Goal: Task Accomplishment & Management: Complete application form

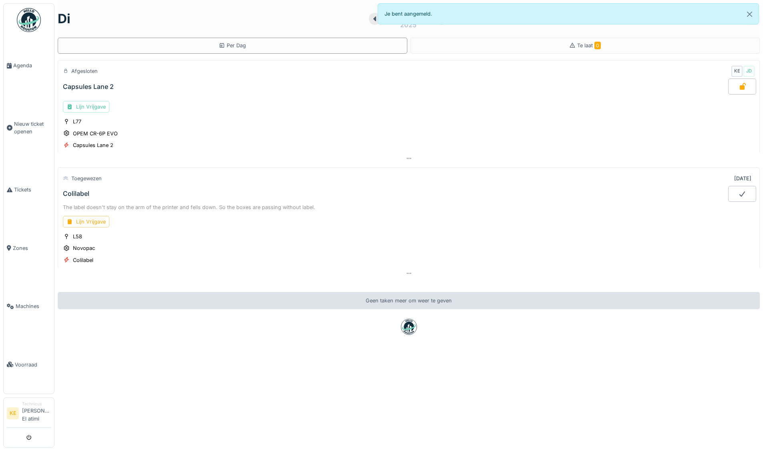
scroll to position [6, 0]
click at [82, 216] on div "Lijn Vrijgave" at bounding box center [86, 222] width 46 height 12
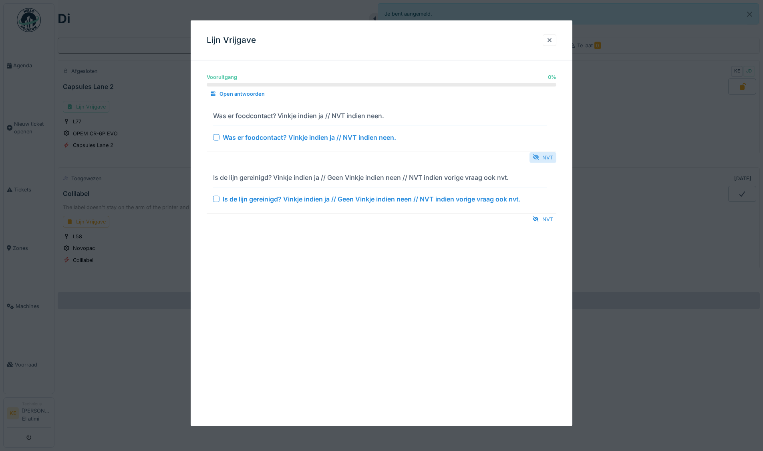
click at [546, 153] on div "NVT" at bounding box center [542, 157] width 27 height 11
click at [549, 221] on div "NVT" at bounding box center [542, 218] width 27 height 11
click at [552, 157] on div "NVT" at bounding box center [542, 157] width 27 height 11
click at [548, 156] on div "NVT" at bounding box center [542, 157] width 27 height 11
click at [549, 155] on div "NVT" at bounding box center [542, 157] width 27 height 11
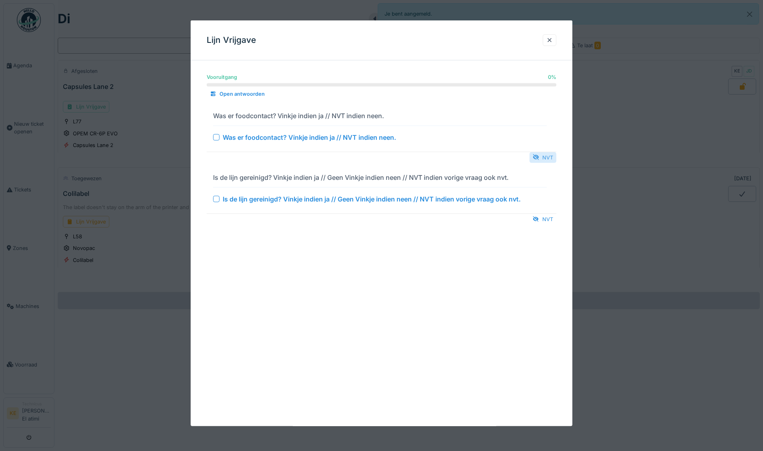
click at [549, 155] on div "NVT" at bounding box center [542, 157] width 27 height 11
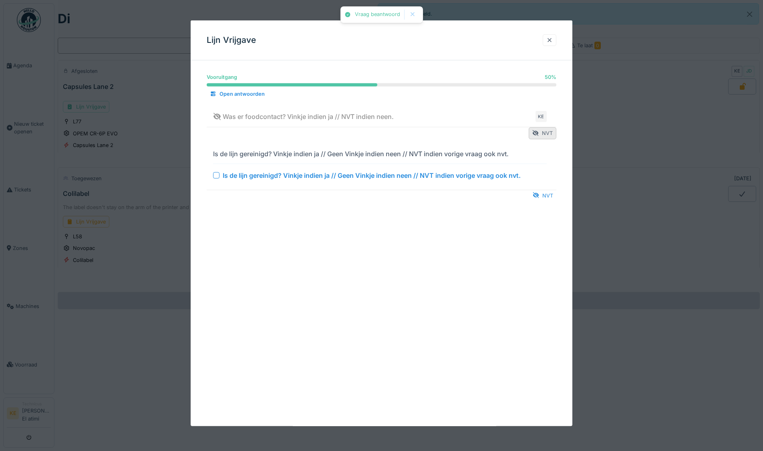
click at [552, 36] on div at bounding box center [549, 40] width 6 height 8
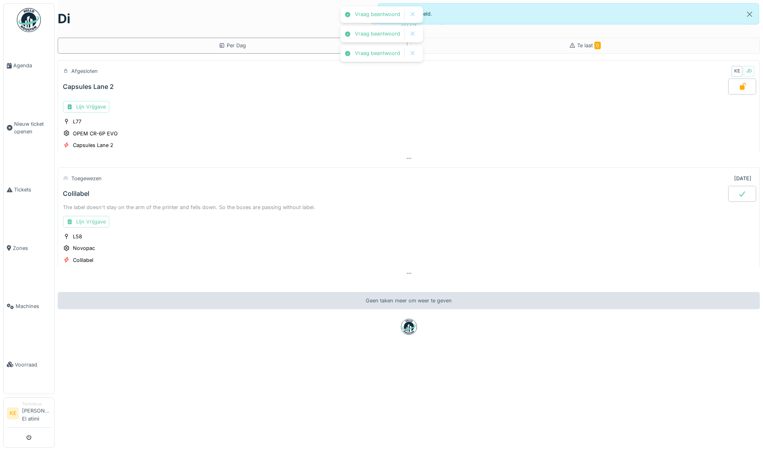
click at [89, 216] on div "Lijn Vrijgave" at bounding box center [86, 222] width 46 height 12
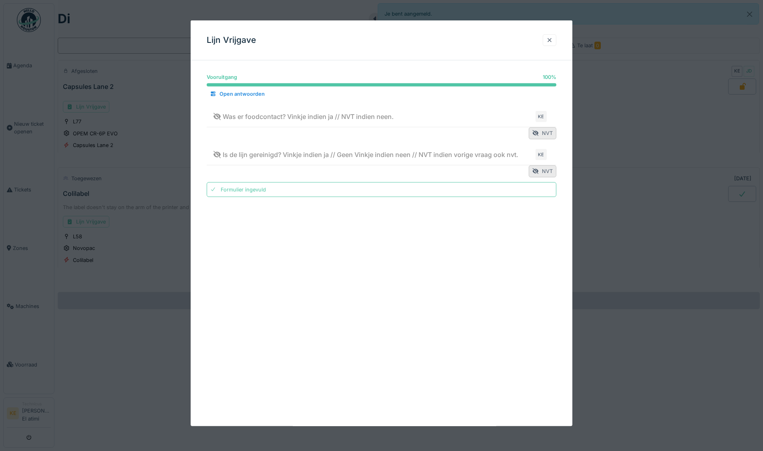
click at [552, 44] on div at bounding box center [549, 40] width 6 height 8
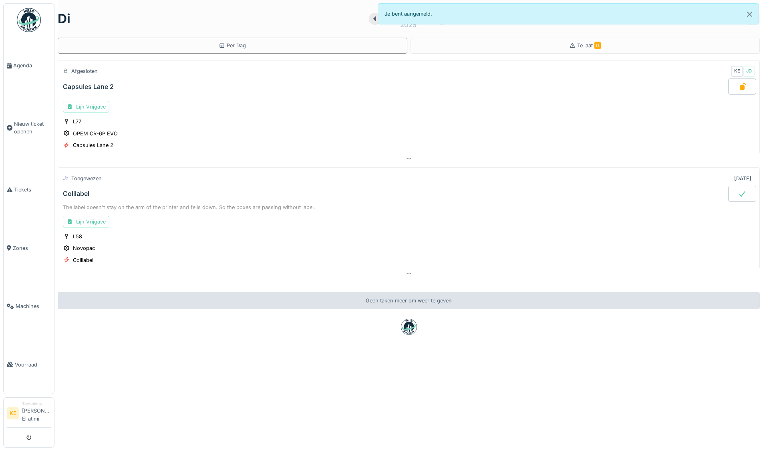
click at [728, 186] on div at bounding box center [742, 194] width 28 height 16
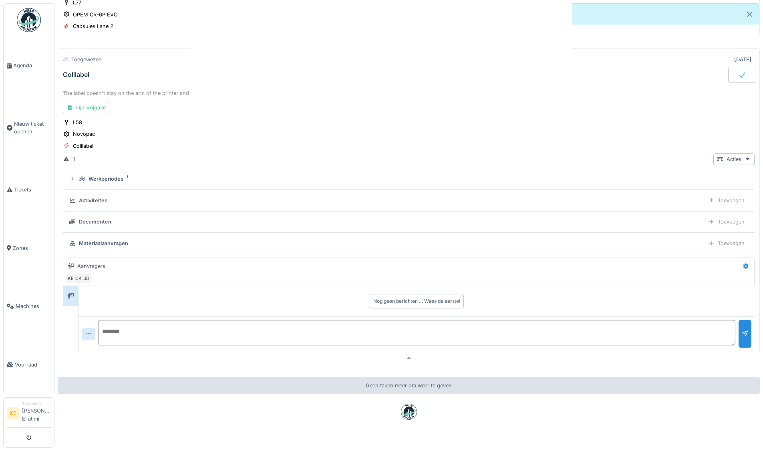
scroll to position [134, 0]
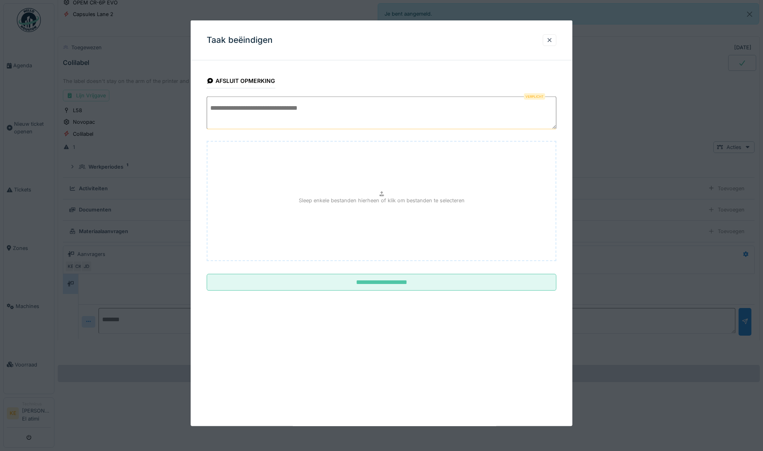
click at [277, 110] on textarea at bounding box center [382, 112] width 350 height 33
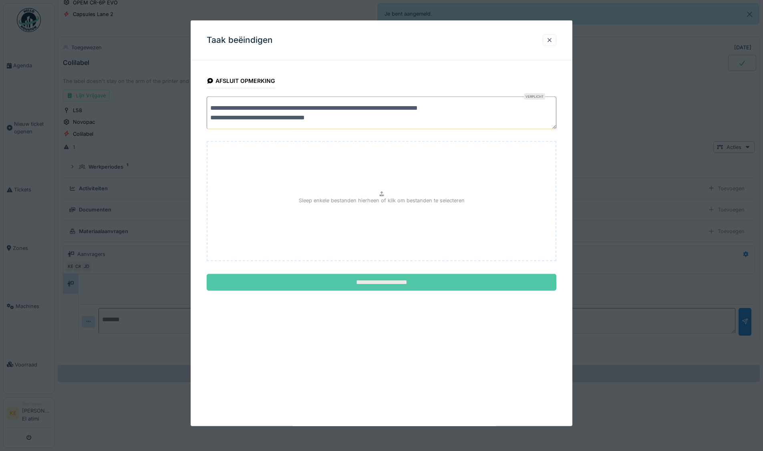
type textarea "**********"
click at [451, 280] on input "**********" at bounding box center [382, 282] width 350 height 17
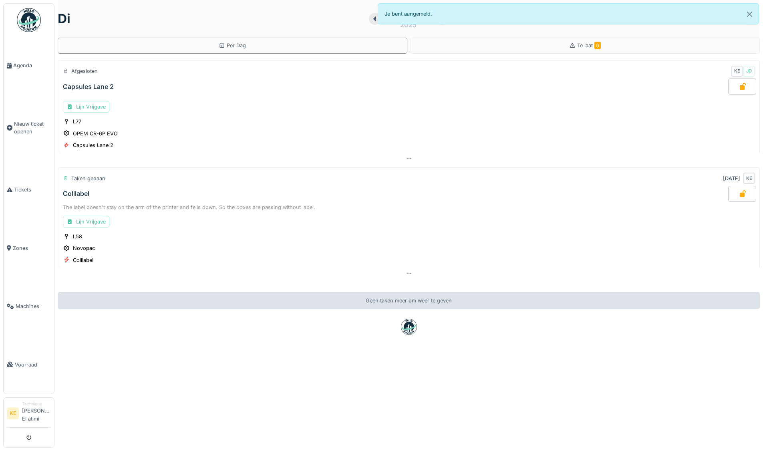
scroll to position [0, 0]
click at [30, 22] on img at bounding box center [29, 20] width 24 height 24
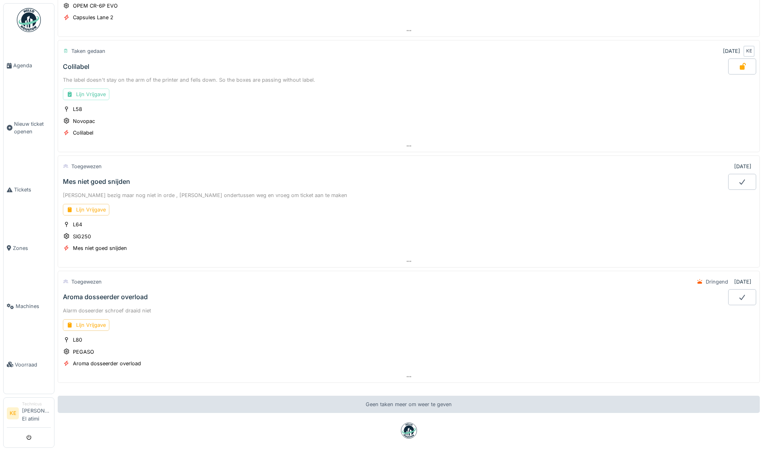
scroll to position [156, 0]
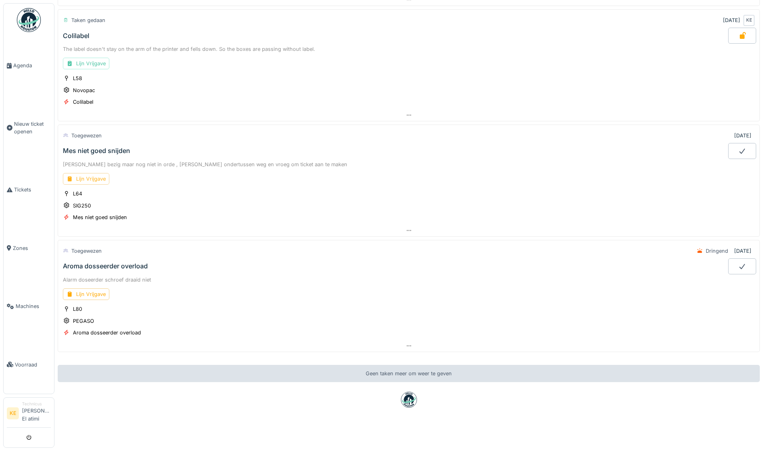
click at [90, 173] on div "Lijn Vrijgave" at bounding box center [86, 179] width 46 height 12
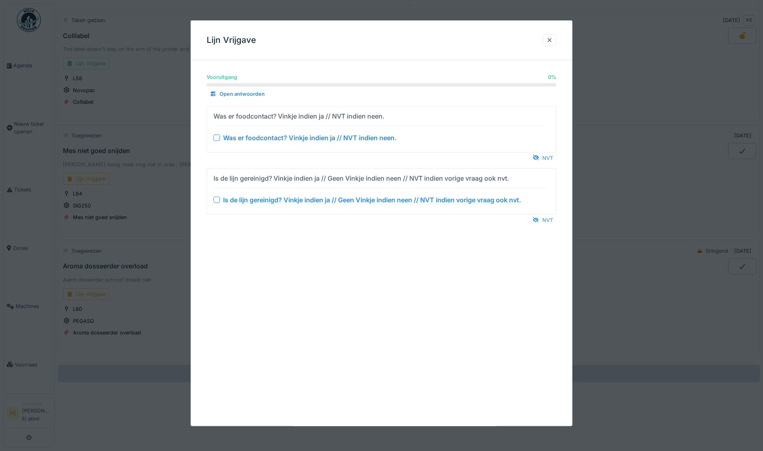
drag, startPoint x: 536, startPoint y: 158, endPoint x: 540, endPoint y: 164, distance: 7.2
click at [537, 159] on div "NVT" at bounding box center [542, 157] width 27 height 11
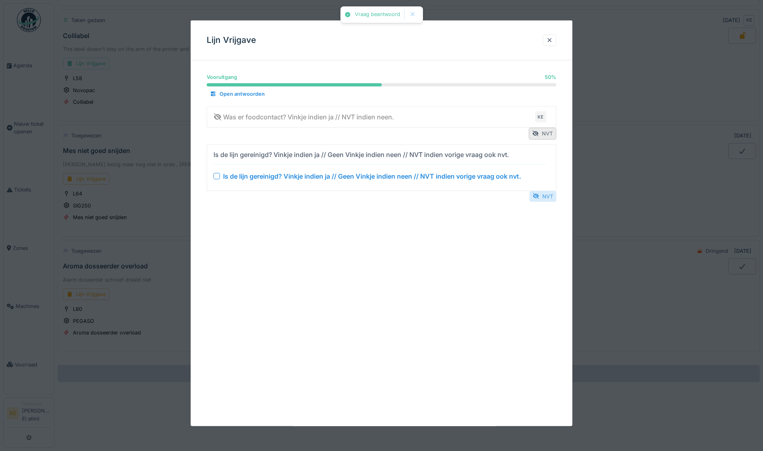
click at [546, 198] on div "NVT" at bounding box center [542, 196] width 27 height 11
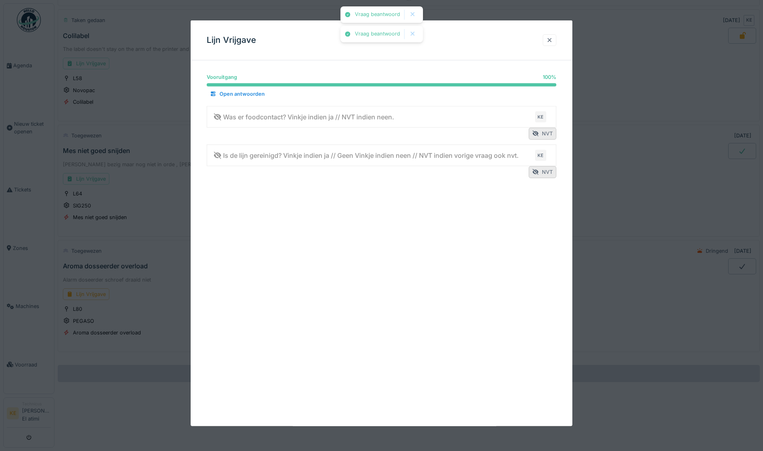
click at [550, 40] on div at bounding box center [549, 40] width 6 height 8
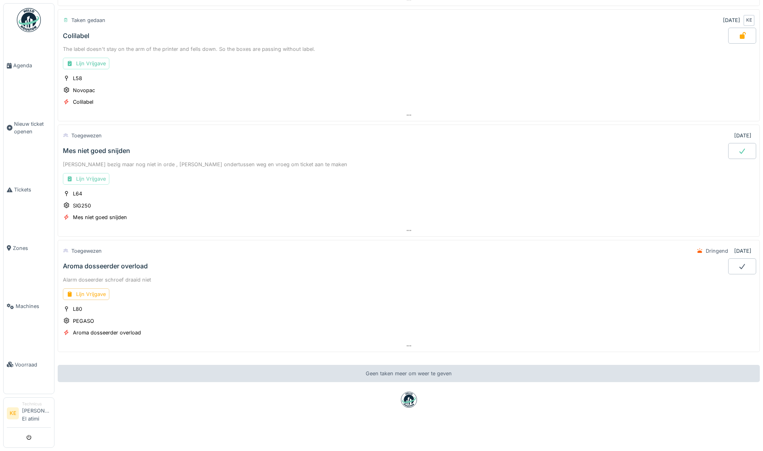
click at [88, 174] on div "Lijn Vrijgave" at bounding box center [86, 179] width 46 height 12
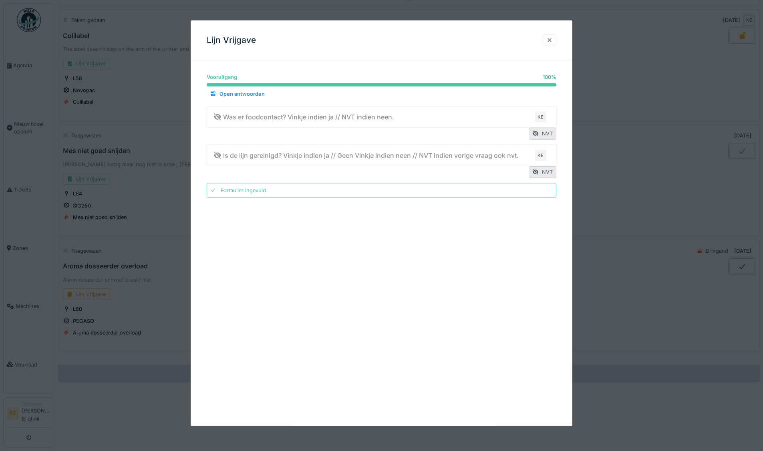
click at [551, 39] on div at bounding box center [549, 40] width 6 height 8
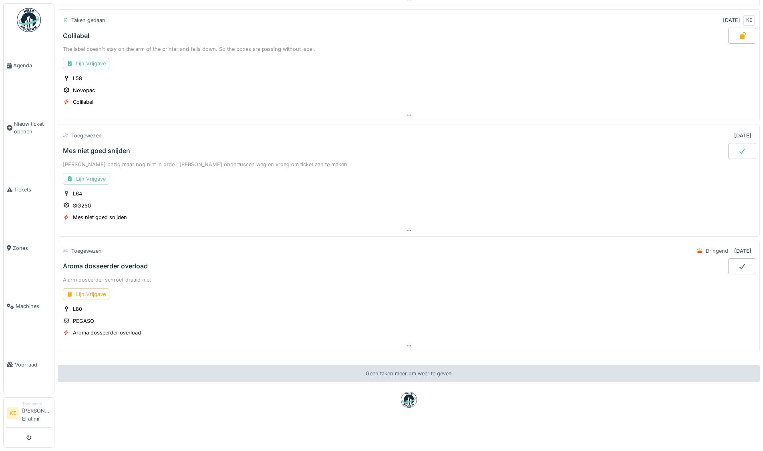
click at [738, 148] on icon at bounding box center [742, 151] width 8 height 6
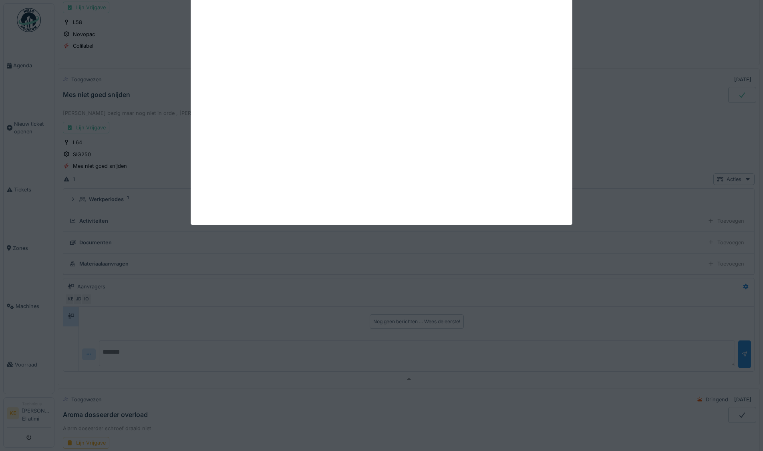
scroll to position [243, 0]
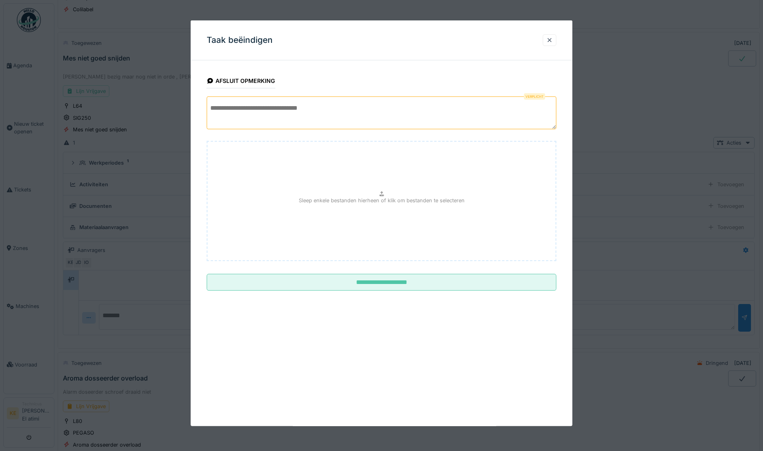
click at [241, 105] on textarea at bounding box center [382, 112] width 350 height 33
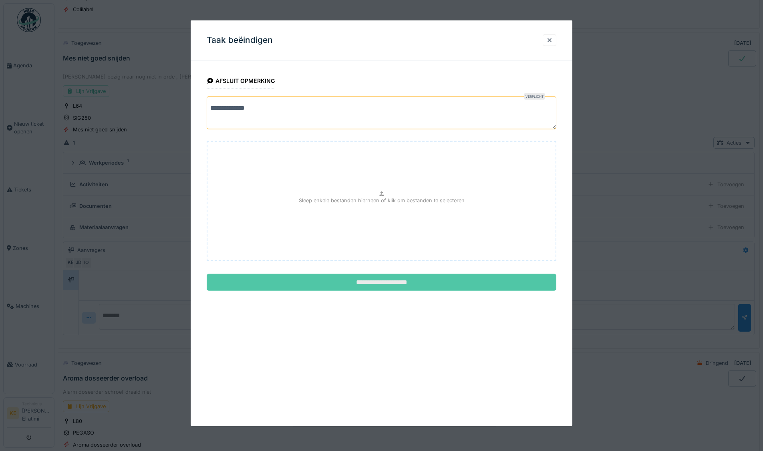
type textarea "**********"
click at [370, 279] on input "**********" at bounding box center [382, 282] width 350 height 17
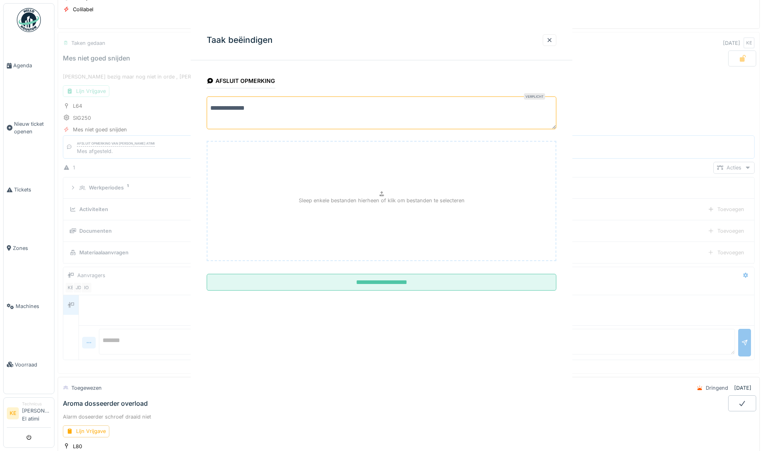
scroll to position [156, 0]
